Goal: Information Seeking & Learning: Find specific page/section

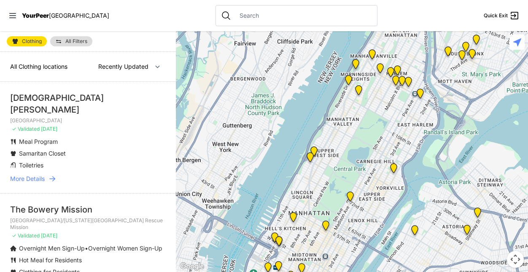
click at [40, 175] on span "More Details" at bounding box center [27, 179] width 35 height 8
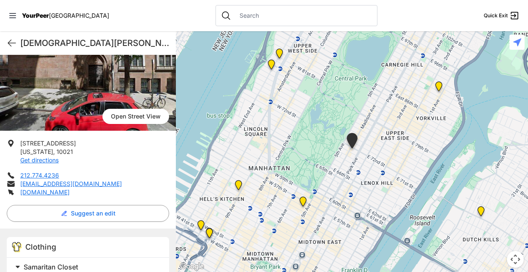
scroll to position [35, 0]
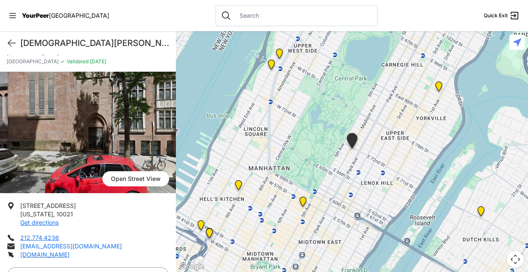
click at [73, 243] on link "[EMAIL_ADDRESS][DOMAIN_NAME]" at bounding box center [71, 246] width 102 height 7
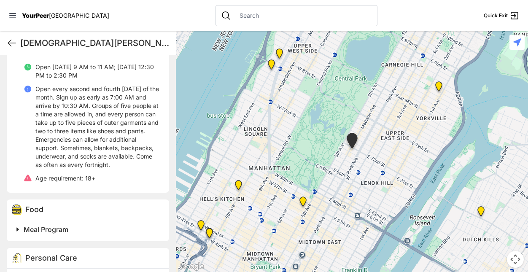
scroll to position [373, 0]
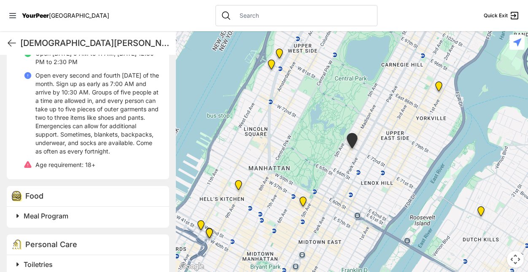
drag, startPoint x: 100, startPoint y: 208, endPoint x: 95, endPoint y: 206, distance: 5.1
drag, startPoint x: 95, startPoint y: 206, endPoint x: 82, endPoint y: 191, distance: 20.4
click at [82, 191] on div "Food" at bounding box center [88, 196] width 162 height 21
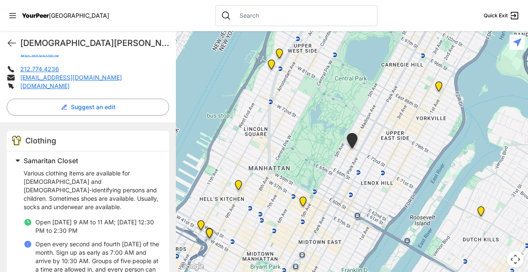
scroll to position [35, 0]
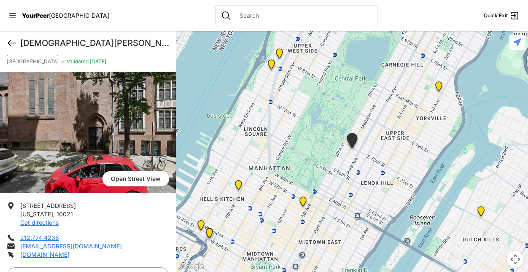
click at [15, 42] on icon at bounding box center [12, 43] width 10 height 10
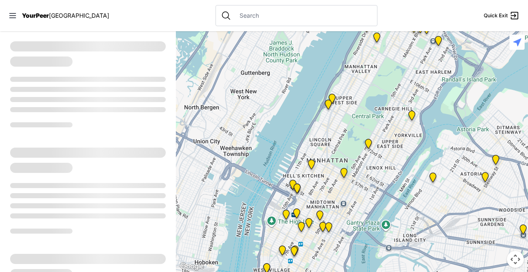
drag, startPoint x: 311, startPoint y: 228, endPoint x: 330, endPoint y: 181, distance: 51.1
click at [330, 181] on div at bounding box center [352, 151] width 352 height 241
select select "recentlyUpdated"
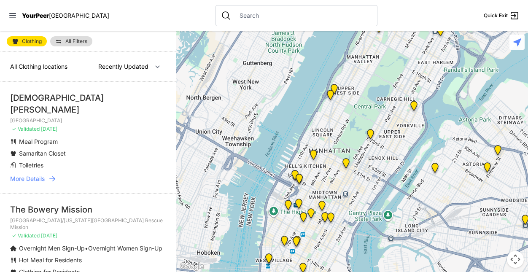
click at [321, 202] on img at bounding box center [322, 208] width 11 height 14
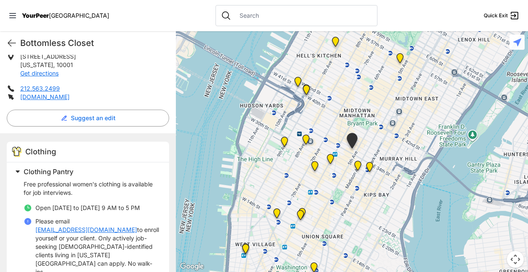
scroll to position [249, 0]
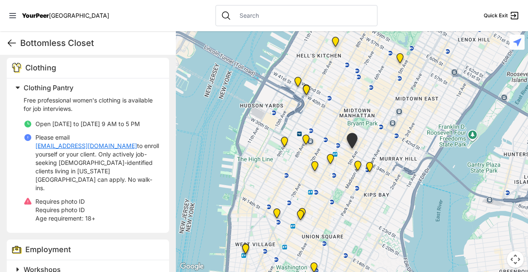
click at [8, 43] on icon at bounding box center [12, 43] width 10 height 10
select select "recentlyUpdated"
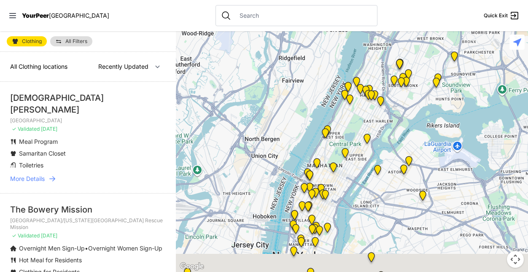
drag, startPoint x: 329, startPoint y: 232, endPoint x: 342, endPoint y: 176, distance: 57.5
click at [342, 176] on div at bounding box center [352, 151] width 352 height 241
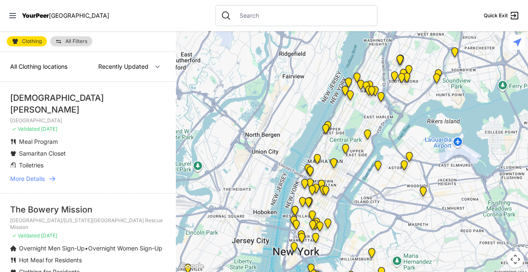
click at [316, 187] on img "New Location, Headquarters" at bounding box center [312, 192] width 11 height 14
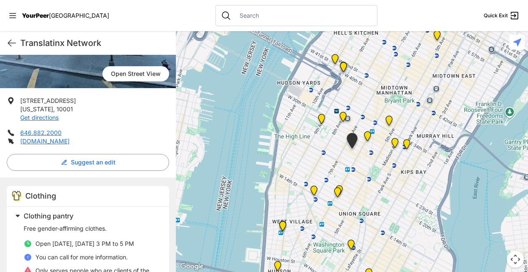
scroll to position [44, 0]
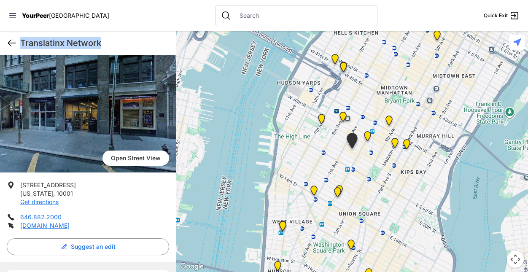
drag, startPoint x: 127, startPoint y: 41, endPoint x: 13, endPoint y: 42, distance: 114.3
click at [13, 42] on div "Translatinx Network Quick Exit" at bounding box center [88, 43] width 176 height 24
click at [13, 42] on icon at bounding box center [12, 43] width 10 height 10
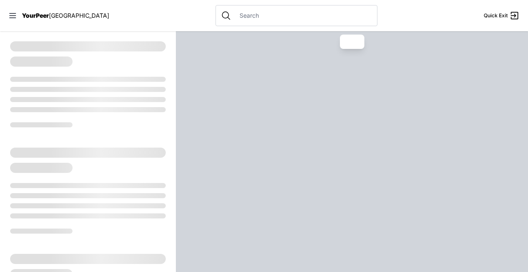
select select "recentlyUpdated"
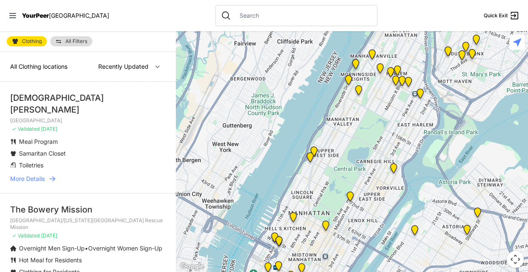
click at [79, 204] on div "The Bowery Mission" at bounding box center [88, 210] width 156 height 12
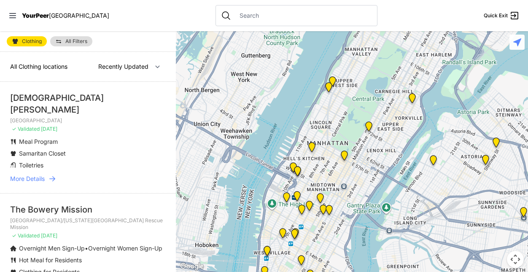
drag, startPoint x: 326, startPoint y: 247, endPoint x: 347, endPoint y: 162, distance: 87.4
click at [347, 162] on div at bounding box center [352, 151] width 352 height 241
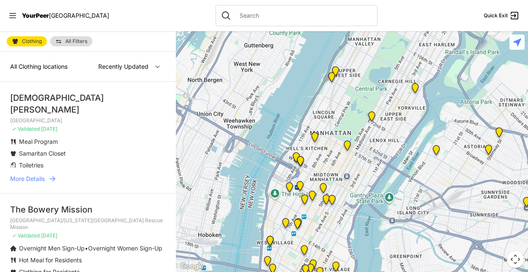
click at [313, 196] on img "Headquarters" at bounding box center [312, 198] width 11 height 14
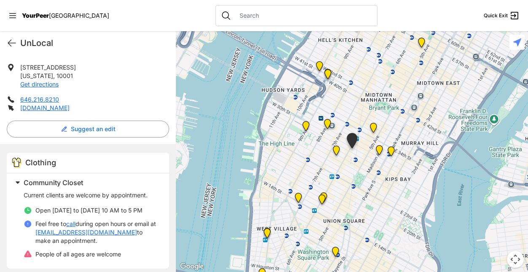
scroll to position [98, 0]
